Goal: Communication & Community: Answer question/provide support

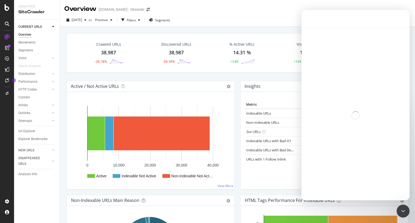
click at [63, 59] on div "Crawled URLs 38,987 -26.18% Discovered URLs 38,987 -26.18% % Active URLs 14.31 …" at bounding box center [237, 138] width 355 height 223
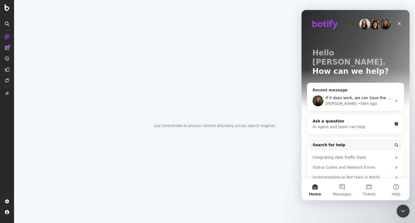
click at [368, 96] on span "If it does work, we can Save the filter so you can use it easily accross all yo…" at bounding box center [417, 98] width 183 height 4
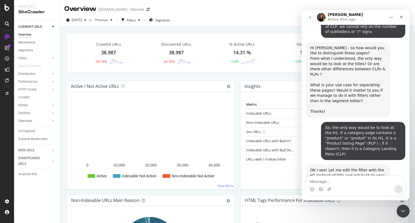
scroll to position [3619, 0]
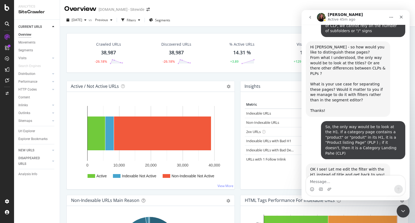
click at [366, 205] on a}]}}&explorerFilter={%22columns%22 "this filter work for your use case?" at bounding box center [347, 210] width 73 height 10
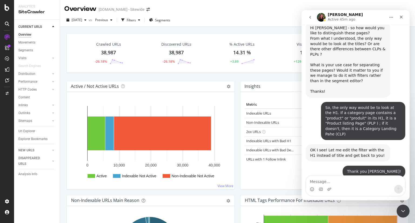
scroll to position [3651, 0]
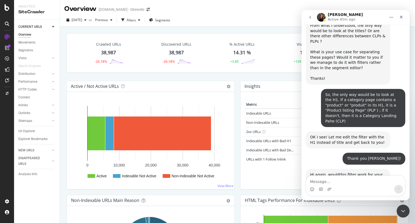
click at [61, 125] on div "Crawled URLs 38,987 -26.18% Discovered URLs 38,987 -26.18% % Active URLs 14.31 …" at bounding box center [237, 138] width 355 height 223
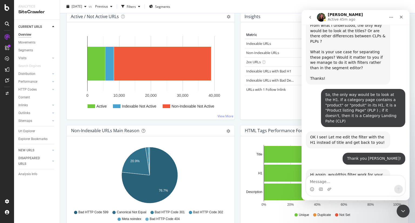
scroll to position [0, 0]
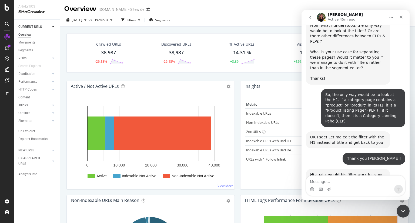
click at [60, 67] on div "Crawled URLs 38,987 -26.18% Discovered URLs 38,987 -26.18% % Active URLs 14.31 …" at bounding box center [237, 138] width 355 height 223
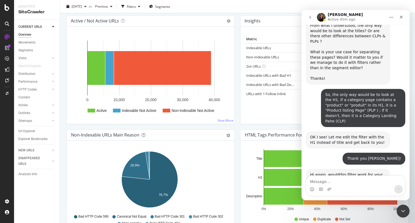
scroll to position [56, 0]
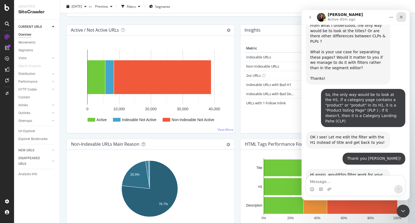
click at [403, 17] on icon "Close" at bounding box center [402, 17] width 4 height 4
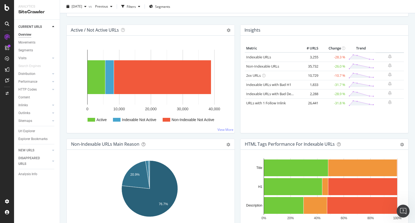
scroll to position [3646, 0]
click at [406, 207] on div "Open Intercom Messenger" at bounding box center [403, 211] width 18 height 18
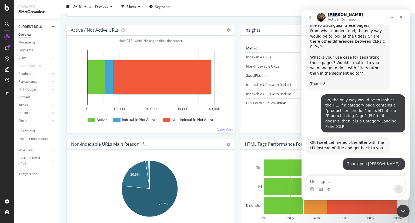
drag, startPoint x: 337, startPoint y: 14, endPoint x: 329, endPoint y: 14, distance: 7.9
click at [329, 14] on h1 "Anne" at bounding box center [345, 15] width 35 height 4
click at [323, 19] on img "Intercom messenger" at bounding box center [321, 17] width 9 height 9
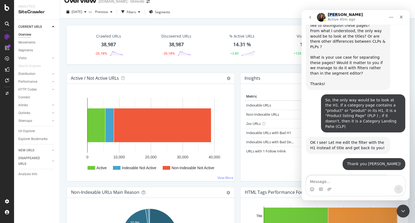
scroll to position [0, 0]
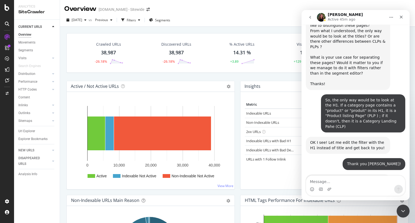
click at [342, 13] on div "Anne Active 45m ago" at bounding box center [345, 17] width 35 height 9
click at [35, 60] on div "SiteCrawler" at bounding box center [29, 60] width 19 height 5
click at [7, 8] on icon at bounding box center [7, 7] width 5 height 6
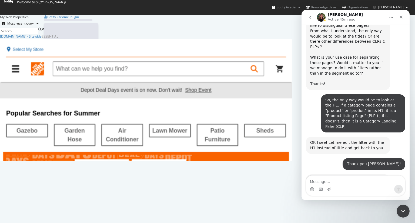
scroll to position [219, 407]
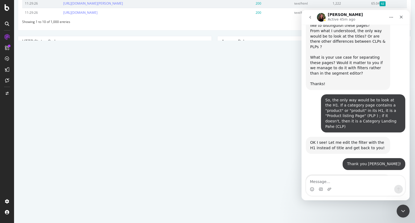
scroll to position [357, 0]
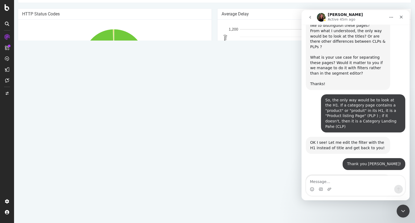
drag, startPoint x: 214, startPoint y: 129, endPoint x: 211, endPoint y: 138, distance: 9.1
click at [211, 128] on div "HTTP Status Codes 2xx 3xx Other 99.5% Http Code Urls 2xx 322,507 3xx 1,500 4xx …" at bounding box center [115, 68] width 200 height 120
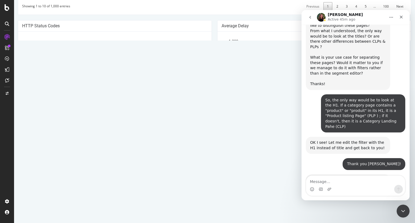
scroll to position [427, 0]
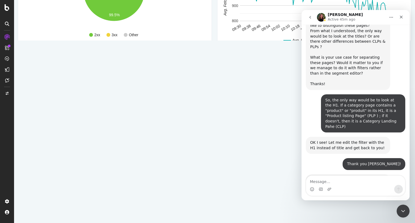
click at [212, 143] on div "Bandwidth on 2xx URLs Bandwidth (Kbytes/sec) 09:30 09:38 09:46 09:54 10:02 10:1…" at bounding box center [115, 118] width 200 height 120
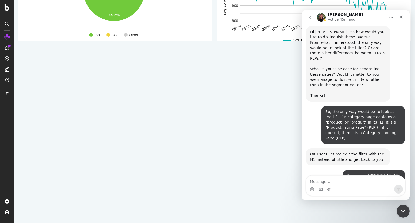
drag, startPoint x: 213, startPoint y: 127, endPoint x: 212, endPoint y: 147, distance: 19.5
click at [212, 147] on div "Bandwidth on 2xx URLs Bandwidth (Kbytes/sec) 09:30 09:38 09:46 09:54 10:02 10:1…" at bounding box center [115, 118] width 200 height 120
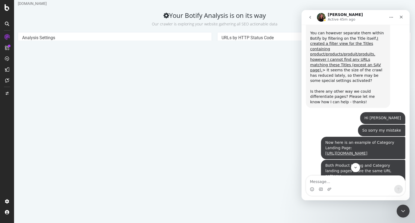
scroll to position [5, 0]
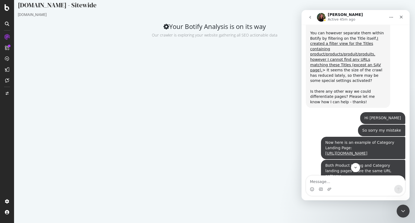
click at [215, 81] on div "URLs by HTTP Status Code 2xx 3xx 4xx 5xx Network Errors 09:31 09:39 09:47 09:55…" at bounding box center [315, 103] width 200 height 120
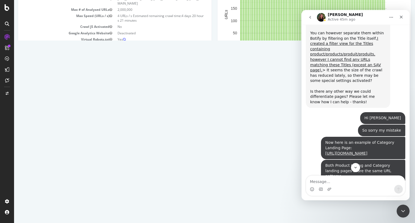
scroll to position [40, 0]
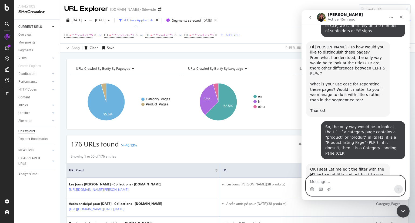
click at [356, 178] on textarea "Message…" at bounding box center [355, 180] width 99 height 9
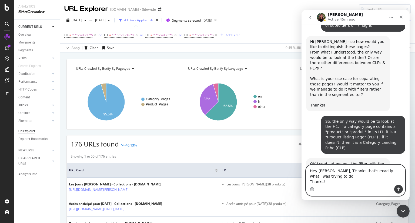
click at [334, 178] on textarea "Hey Anne, THanks that's exactly what I was trying to do. Thanks!" at bounding box center [355, 175] width 99 height 20
type textarea "Hey Anne, that's exactly what I was trying to do. Thanks!"
